Goal: Information Seeking & Learning: Learn about a topic

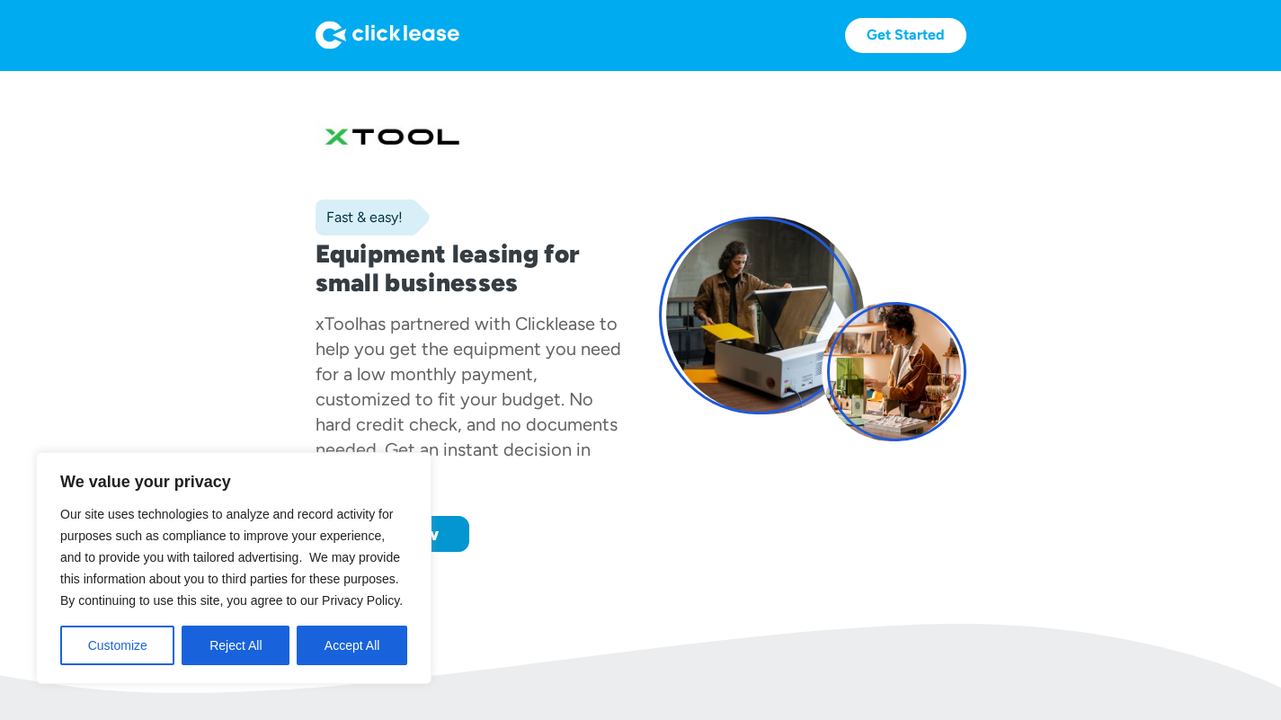
click at [672, 46] on div "Get Started Get Started" at bounding box center [640, 35] width 651 height 35
click at [641, 392] on div "Fast & easy! Equipment leasing for small businesses xTool has partnered with Cl…" at bounding box center [640, 329] width 651 height 446
click at [376, 630] on button "Accept All" at bounding box center [352, 646] width 111 height 40
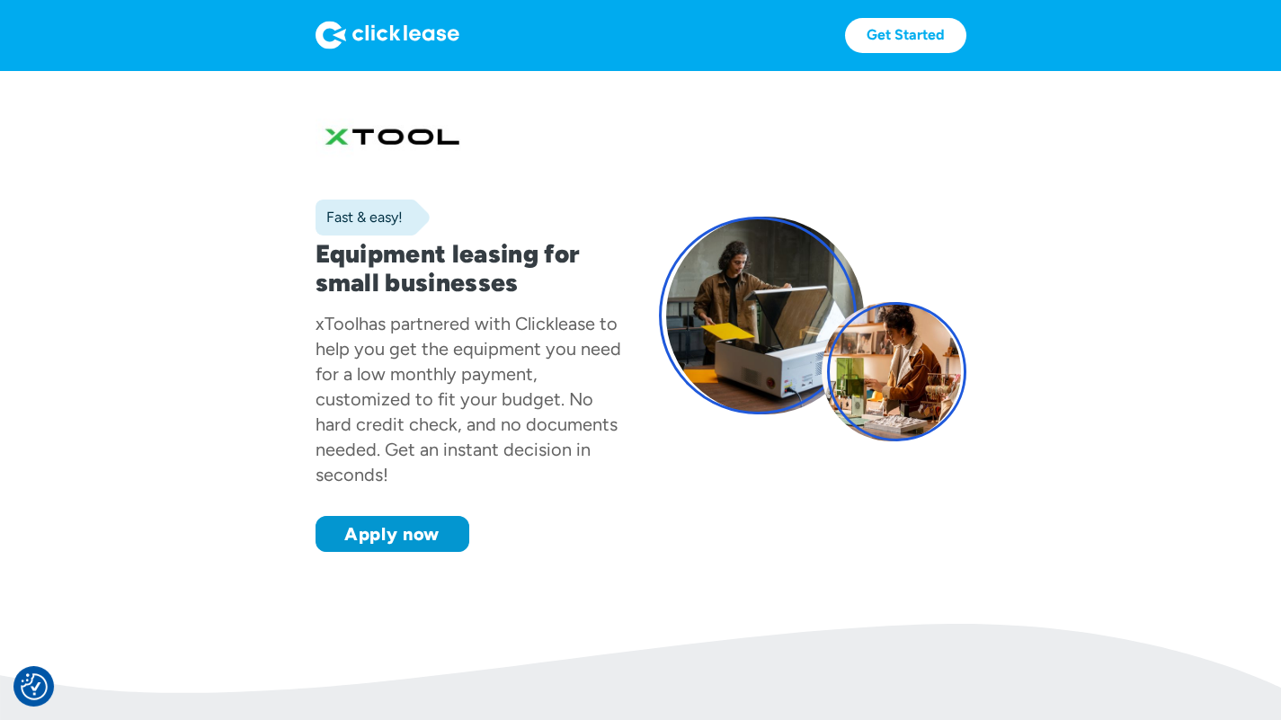
click at [315, 392] on div "Fast & easy! Equipment leasing for small businesses xTool has partnered with Cl…" at bounding box center [468, 329] width 307 height 446
click at [633, 461] on div "Fast & easy! Equipment leasing for small businesses xTool has partnered with Cl…" at bounding box center [640, 329] width 651 height 446
click at [35, 413] on section "Fast & easy! Equipment leasing for small businesses xTool has partnered with Cl…" at bounding box center [640, 347] width 1281 height 554
click at [315, 28] on img at bounding box center [387, 35] width 144 height 29
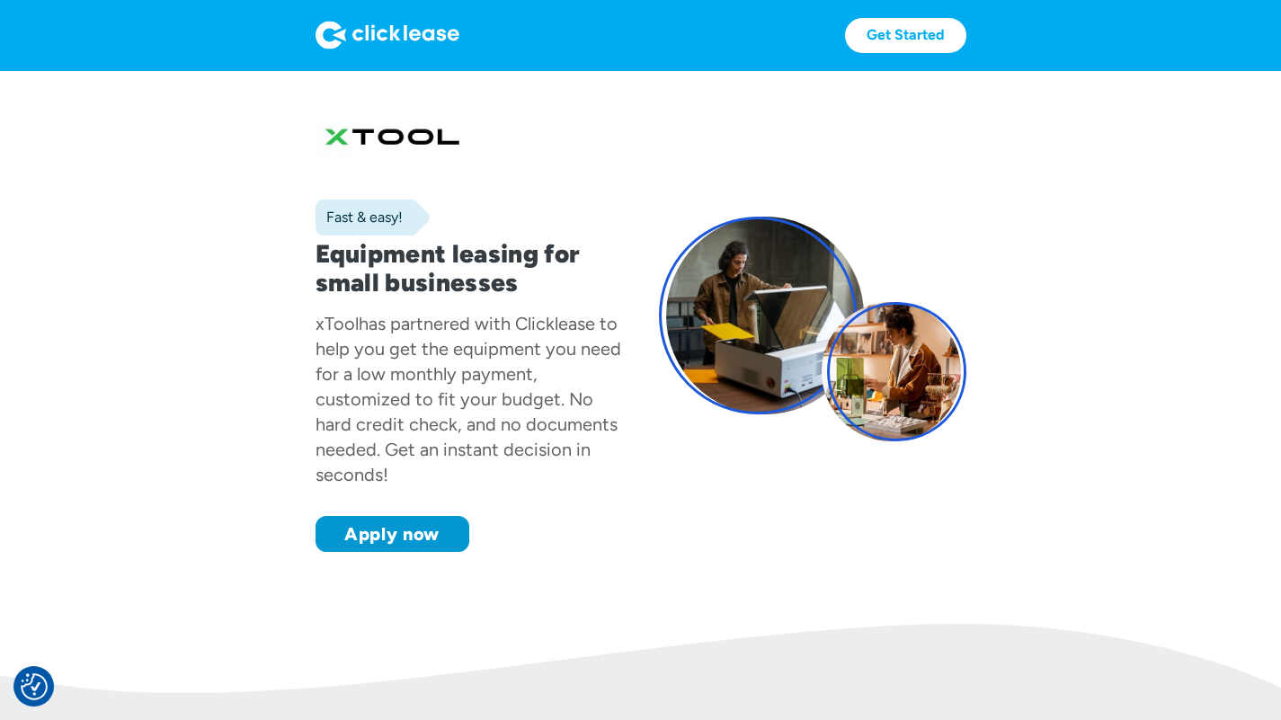
click at [315, 35] on img at bounding box center [387, 35] width 144 height 29
click at [550, 525] on div "Fast & easy! Equipment leasing for small businesses xTool has partnered with Cl…" at bounding box center [468, 329] width 307 height 446
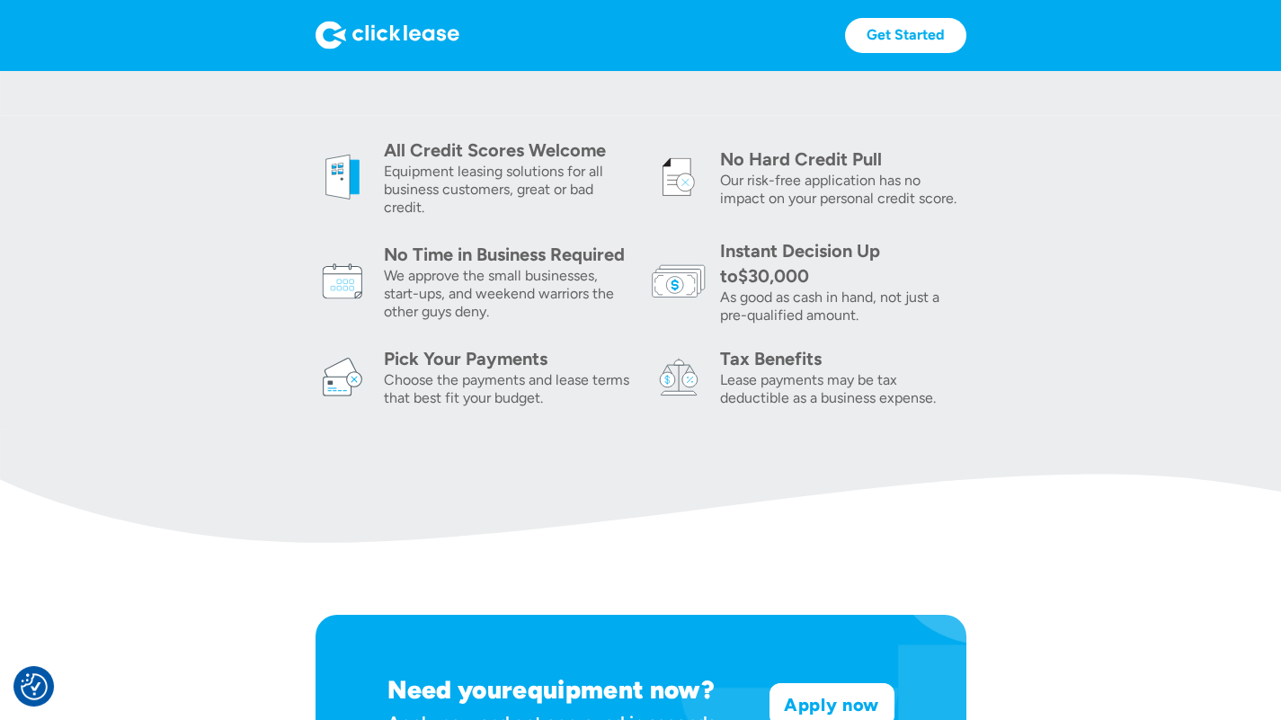
scroll to position [629, 0]
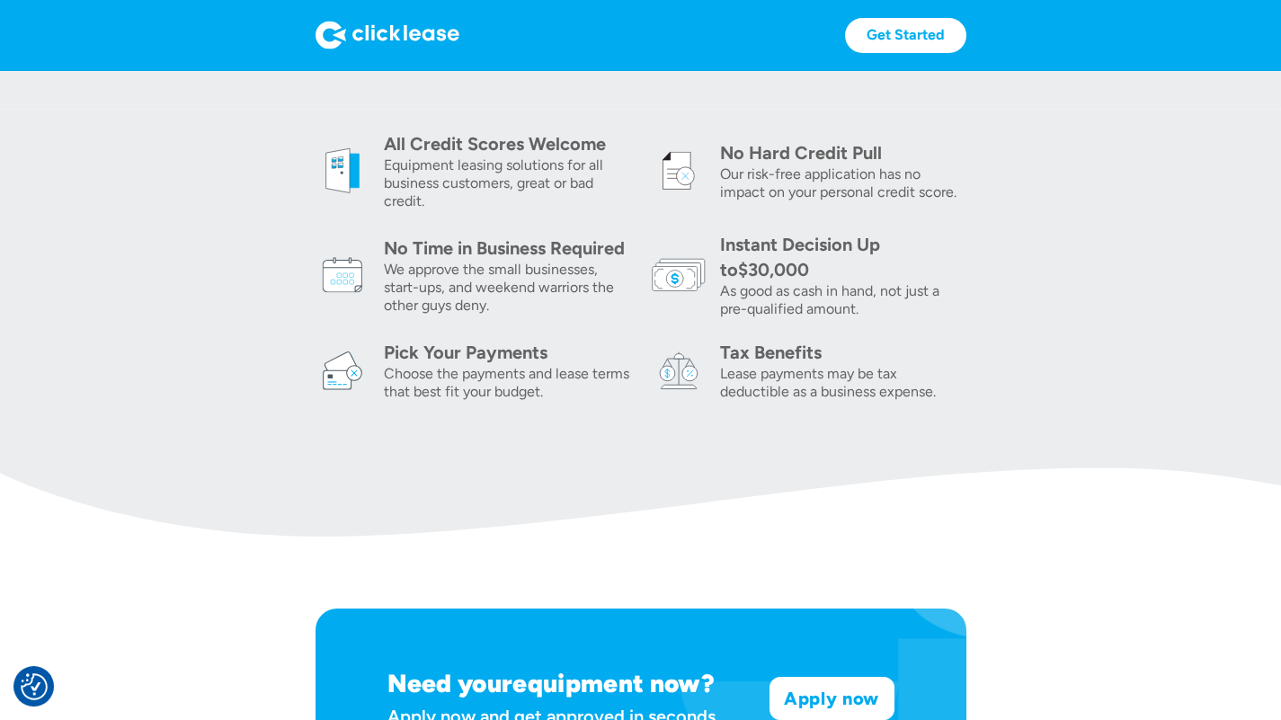
click at [384, 156] on div "All Credit Scores Welcome" at bounding box center [507, 143] width 246 height 25
click at [315, 401] on div "All Credit Scores Welcome Equipment leasing solutions for all business customer…" at bounding box center [640, 266] width 651 height 270
click at [630, 308] on div "No Time in Business Required We approve the small businesses, start-ups, and we…" at bounding box center [472, 275] width 315 height 86
click at [369, 248] on img at bounding box center [342, 275] width 54 height 54
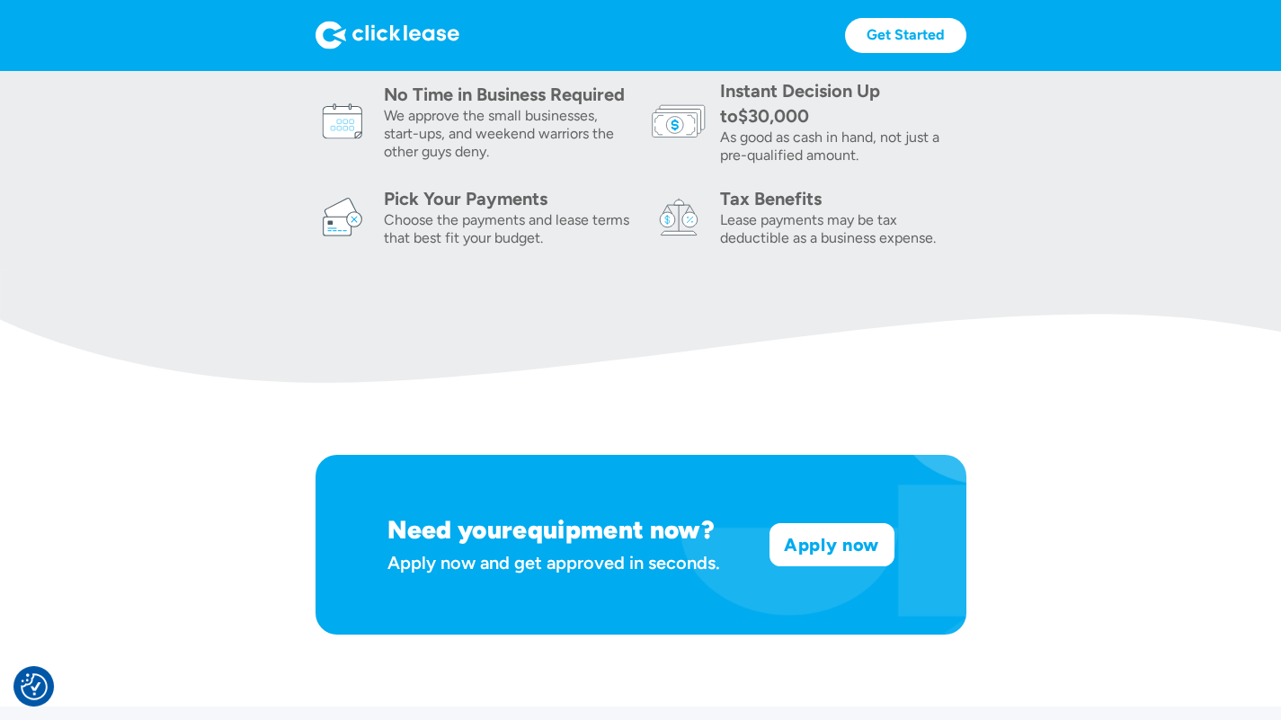
scroll to position [809, 0]
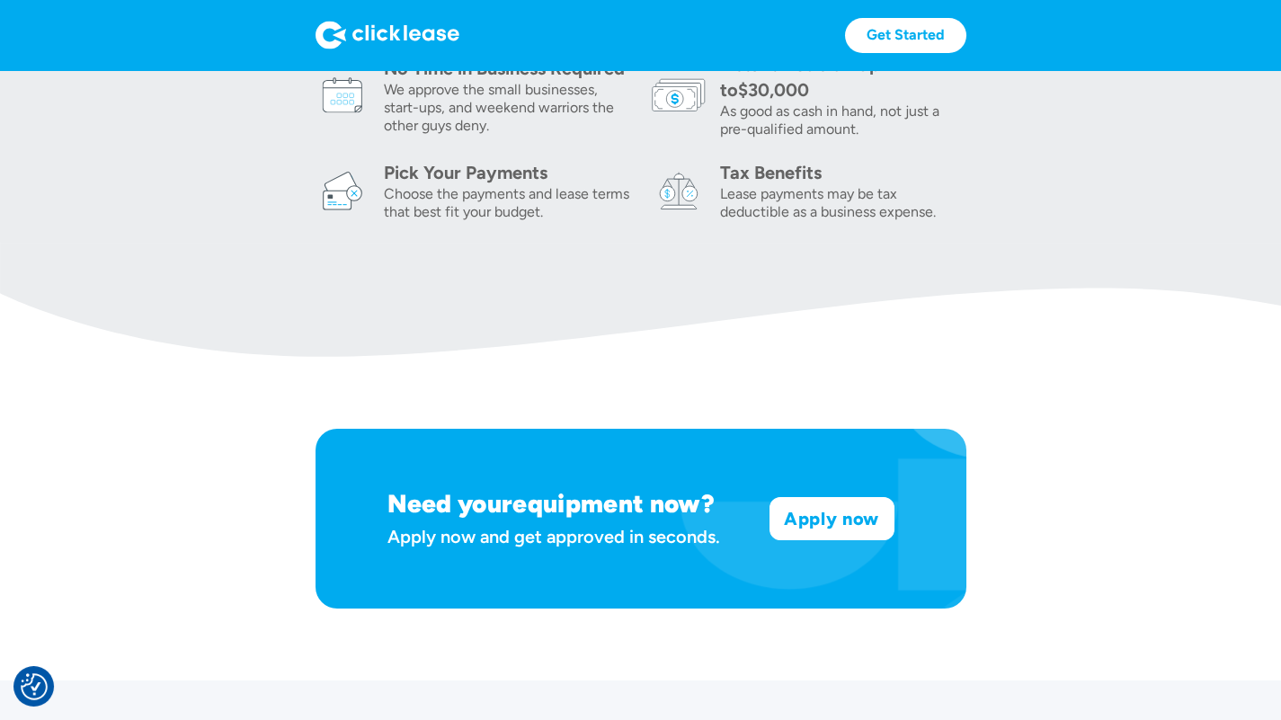
click at [966, 221] on div "All Credit Scores Welcome Equipment leasing solutions for all business customer…" at bounding box center [640, 86] width 651 height 270
click at [68, 243] on section "All Credit Scores Welcome Equipment leasing solutions for all business customer…" at bounding box center [640, 86] width 1281 height 313
click at [652, 138] on div "Instant Decision Up to $25,000 $30,000 As good as cash in hand, not just a pre-…" at bounding box center [809, 95] width 315 height 86
click at [300, 243] on section "All Credit Scores Welcome Equipment leasing solutions for all business customer…" at bounding box center [640, 86] width 1281 height 313
click at [630, 221] on div "Choose the payments and lease terms that best fit your budget." at bounding box center [507, 203] width 246 height 36
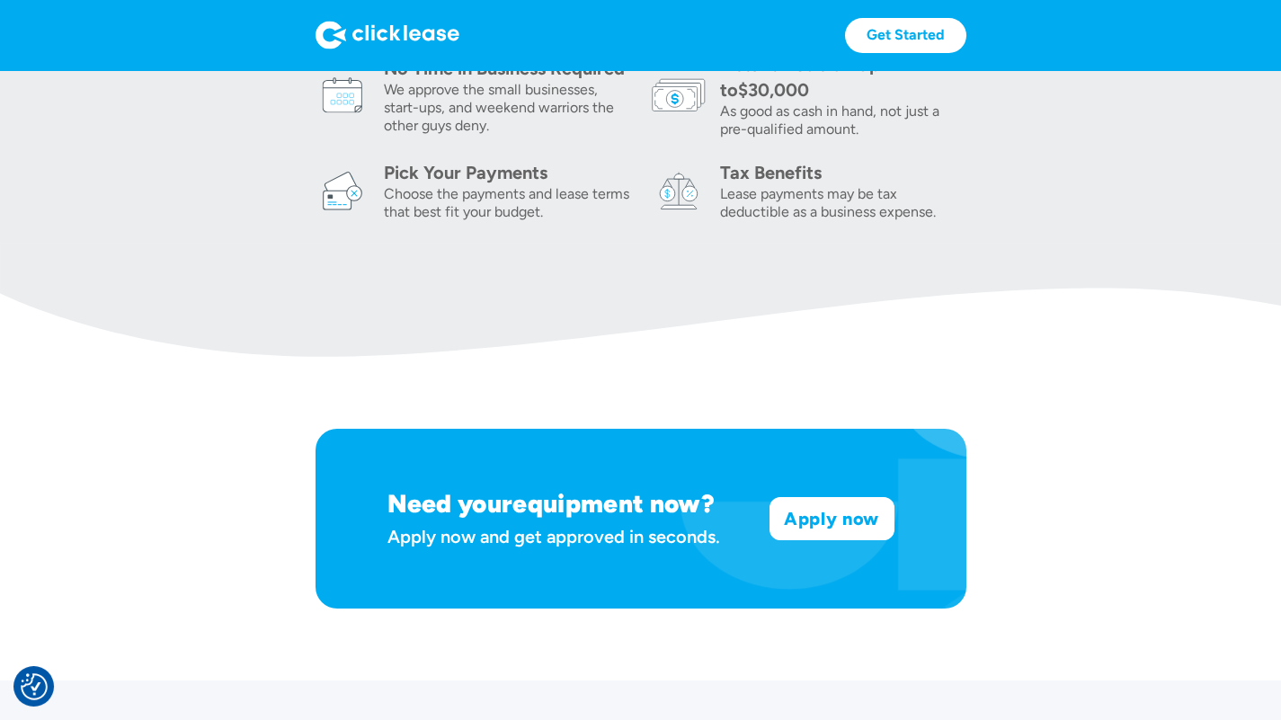
click at [369, 218] on img at bounding box center [342, 191] width 54 height 54
click at [1013, 243] on section "All Credit Scores Welcome Equipment leasing solutions for all business customer…" at bounding box center [640, 86] width 1281 height 313
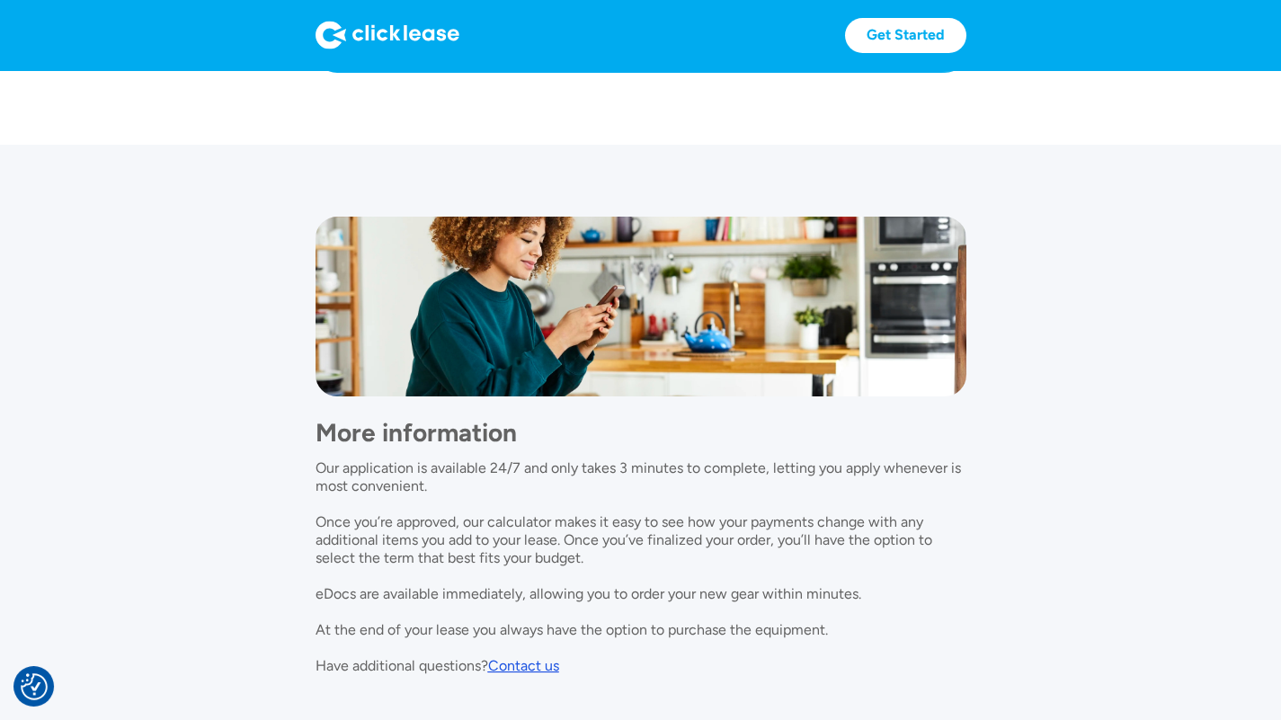
scroll to position [1348, 0]
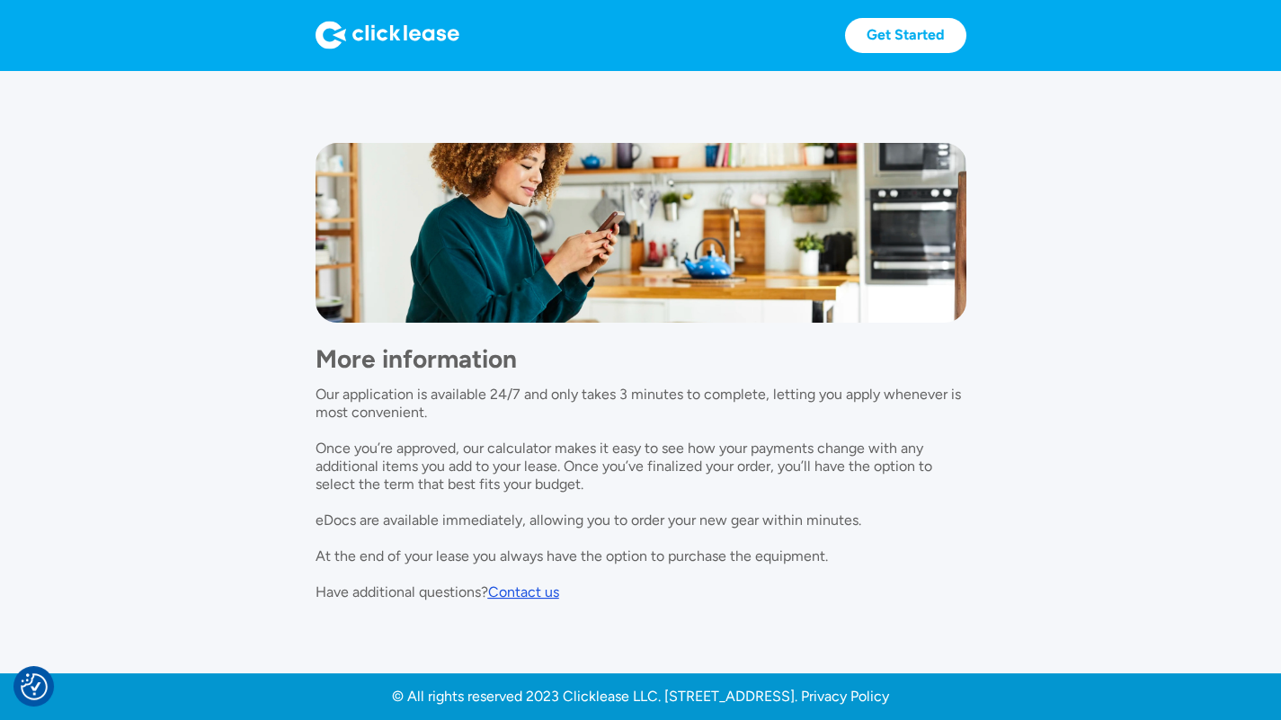
scroll to position [1708, 0]
click at [913, 447] on div "More information Our application is available 24/7 and only takes 3 minutes to …" at bounding box center [640, 462] width 651 height 279
click at [895, 427] on div "More information Our application is available 24/7 and only takes 3 minutes to …" at bounding box center [640, 462] width 651 height 279
click at [907, 586] on div "More information Our application is available 24/7 and only takes 3 minutes to …" at bounding box center [640, 462] width 651 height 279
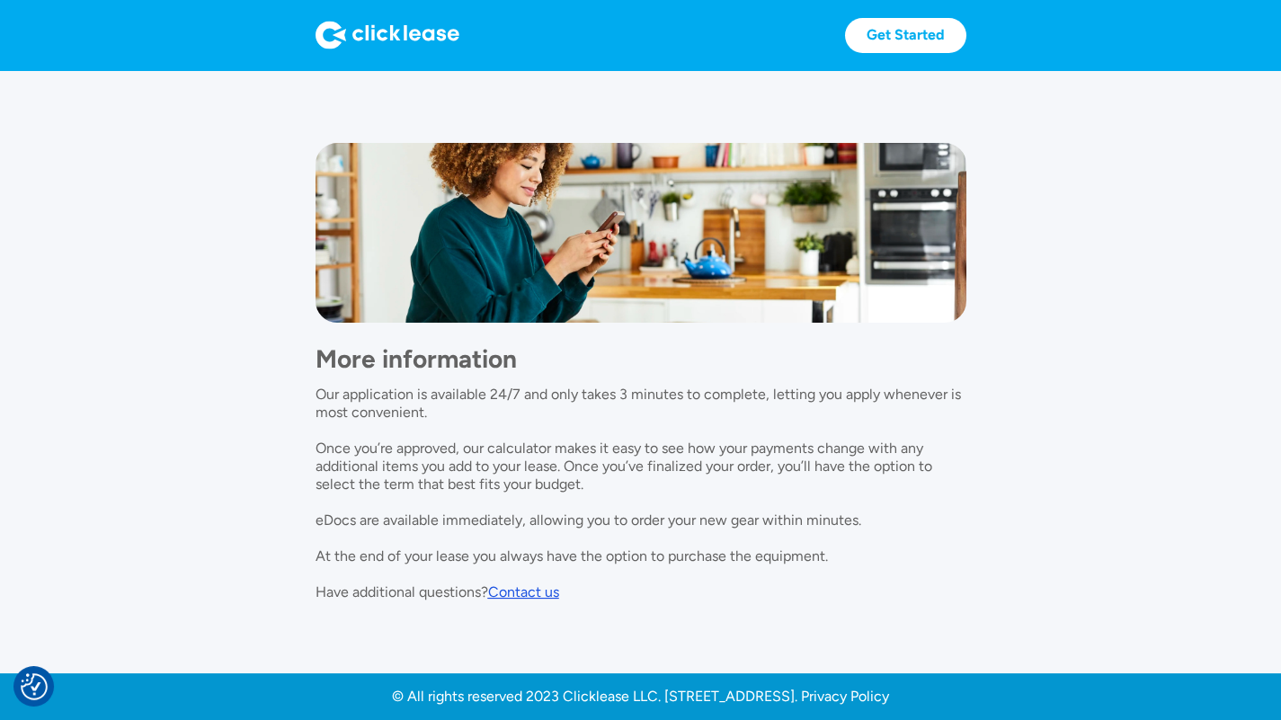
scroll to position [1941, 0]
click at [1167, 390] on section "More information Our application is available 24/7 and only takes 3 minutes to …" at bounding box center [640, 372] width 1281 height 602
click at [865, 443] on div "More information Our application is available 24/7 and only takes 3 minutes to …" at bounding box center [640, 462] width 651 height 279
click at [640, 495] on div "More information Our application is available 24/7 and only takes 3 minutes to …" at bounding box center [640, 372] width 651 height 458
click at [867, 522] on div "More information Our application is available 24/7 and only takes 3 minutes to …" at bounding box center [640, 462] width 651 height 279
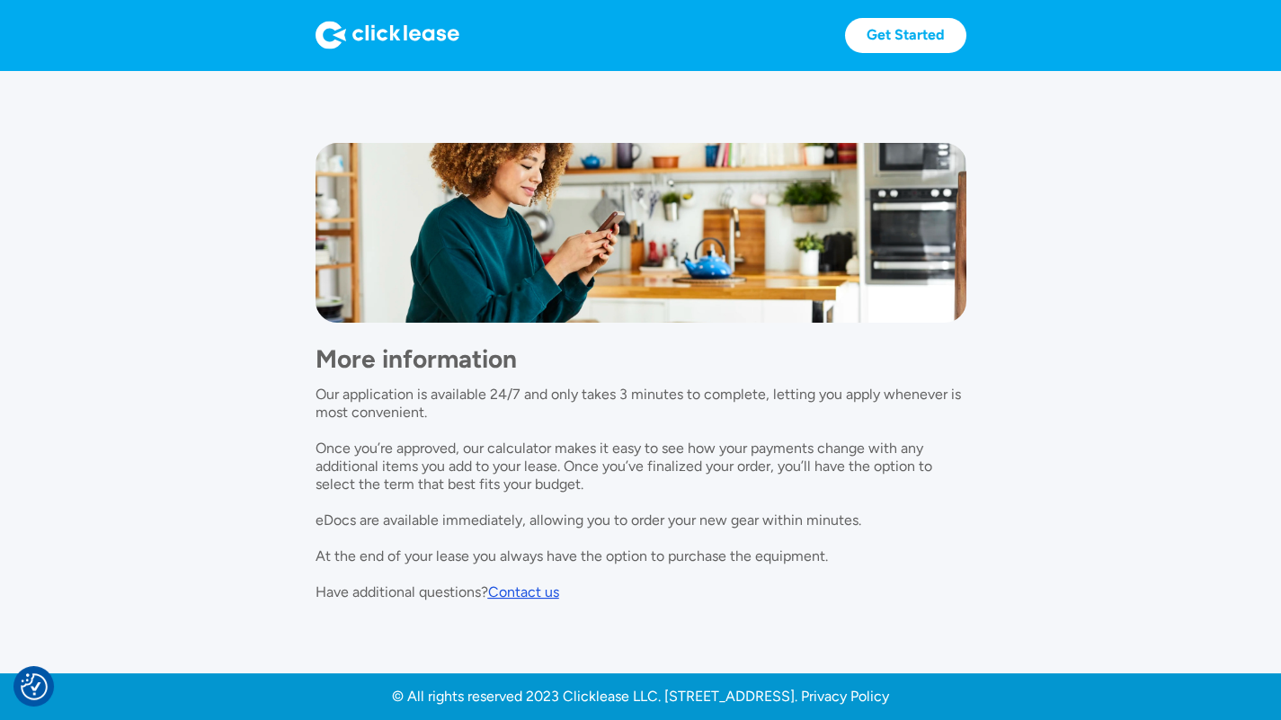
click at [876, 589] on div "More information Our application is available 24/7 and only takes 3 minutes to …" at bounding box center [640, 372] width 651 height 458
click at [384, 287] on div at bounding box center [640, 233] width 651 height 180
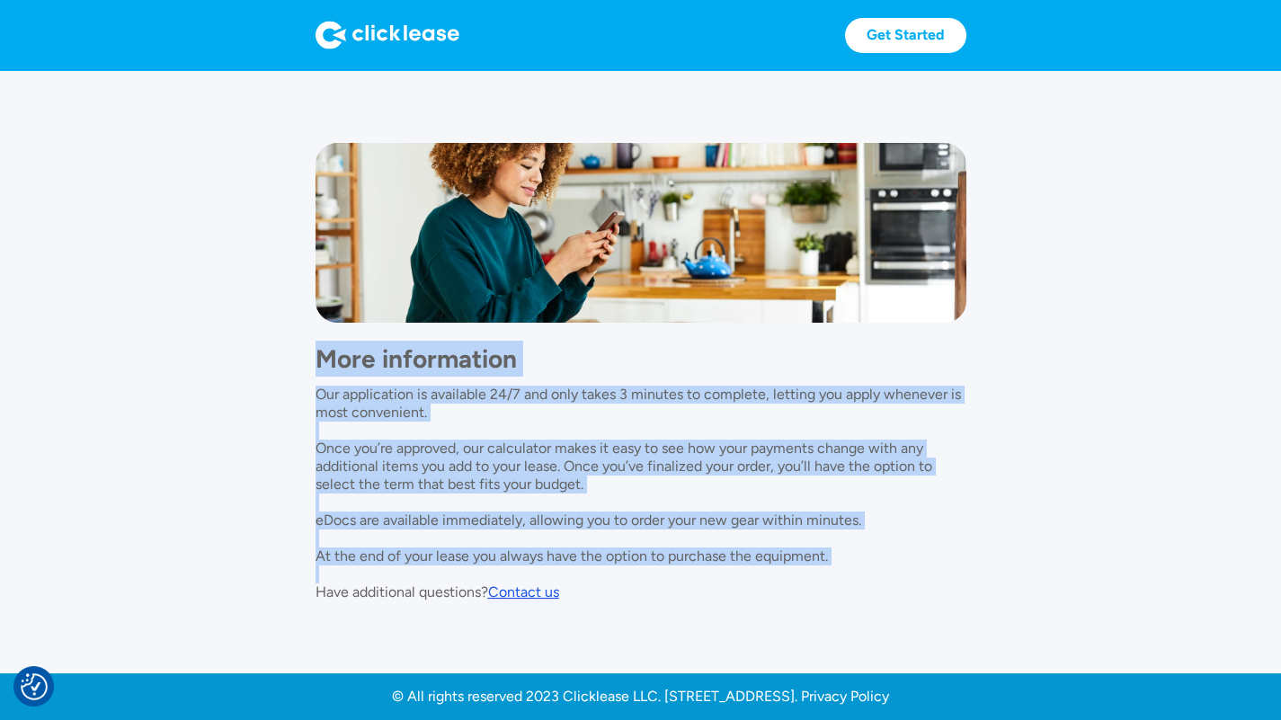
click at [652, 599] on div "More information Our application is available 24/7 and only takes 3 minutes to …" at bounding box center [640, 372] width 651 height 458
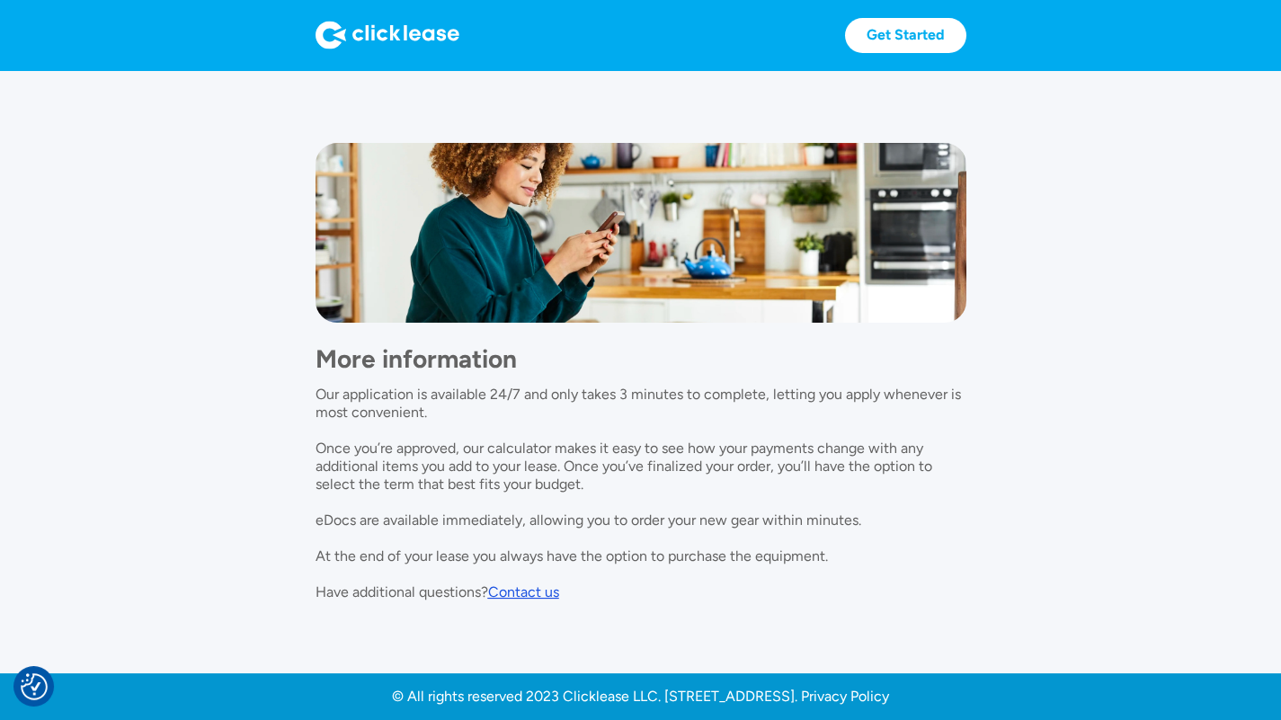
click at [824, 619] on section "More information Our application is available 24/7 and only takes 3 minutes to …" at bounding box center [640, 372] width 1281 height 602
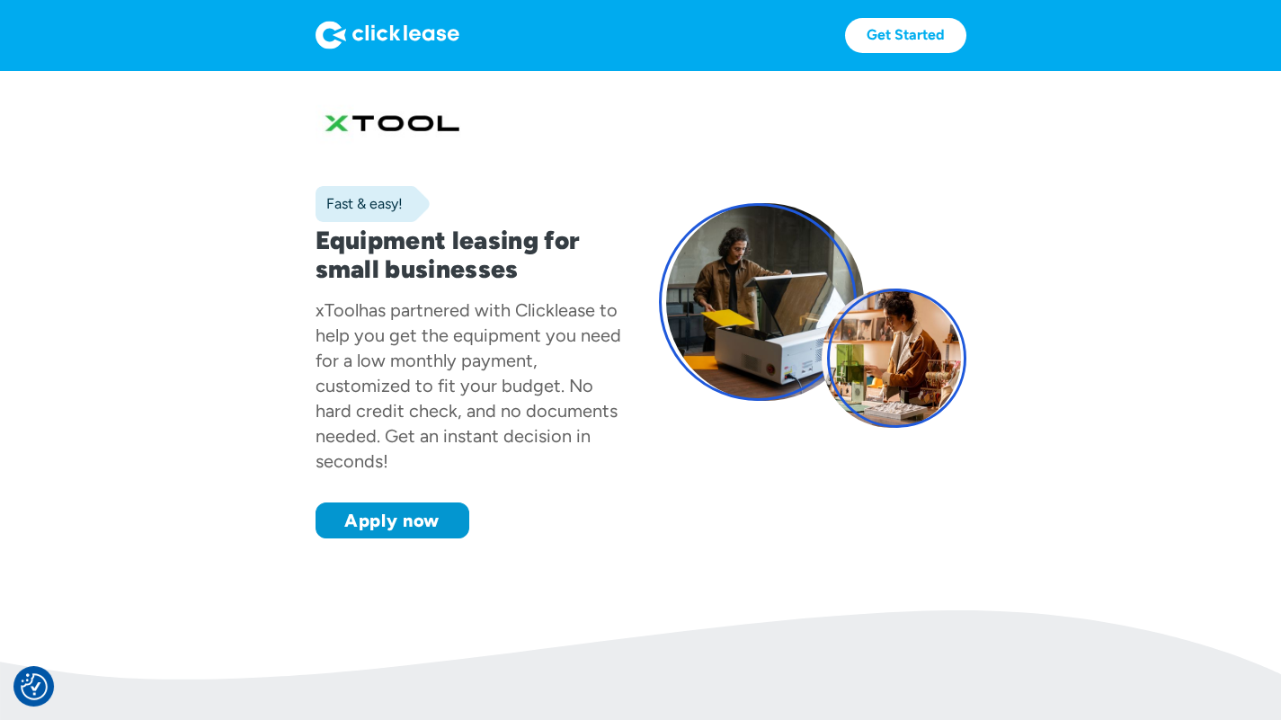
scroll to position [0, 0]
